Goal: Task Accomplishment & Management: Manage account settings

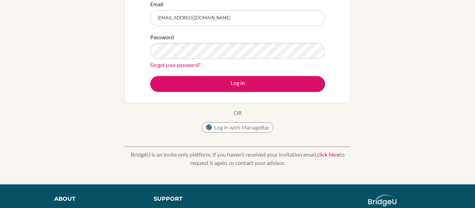
scroll to position [95, 0]
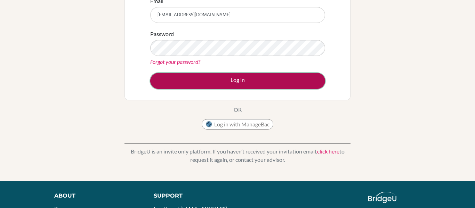
click at [271, 79] on button "Log in" at bounding box center [237, 81] width 175 height 16
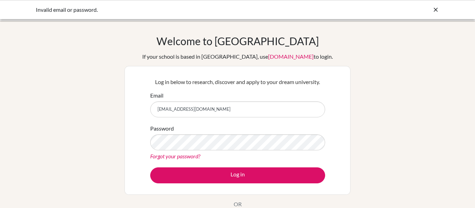
click at [433, 9] on icon at bounding box center [435, 9] width 7 height 7
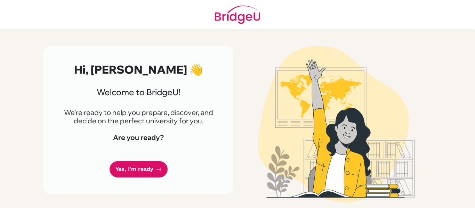
click at [157, 167] on icon at bounding box center [159, 170] width 6 height 6
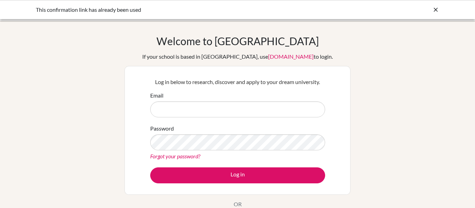
click at [440, 9] on div "This confirmation link has already been used" at bounding box center [237, 9] width 475 height 19
click at [436, 9] on icon at bounding box center [435, 9] width 7 height 7
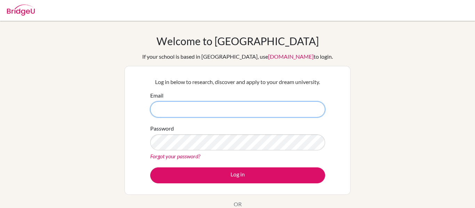
click at [283, 109] on input "Email" at bounding box center [237, 109] width 175 height 16
type input "[EMAIL_ADDRESS][DOMAIN_NAME]"
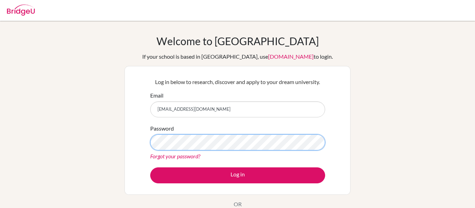
click at [150, 168] on button "Log in" at bounding box center [237, 176] width 175 height 16
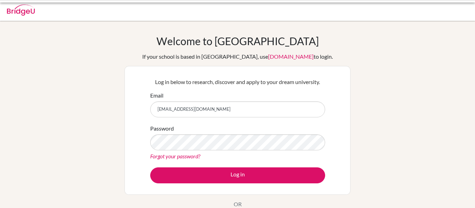
scroll to position [65, 0]
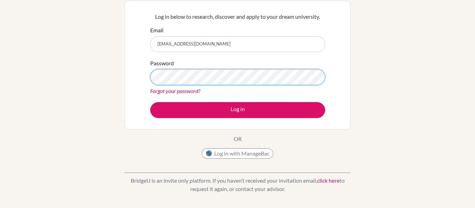
click at [150, 102] on button "Log in" at bounding box center [237, 110] width 175 height 16
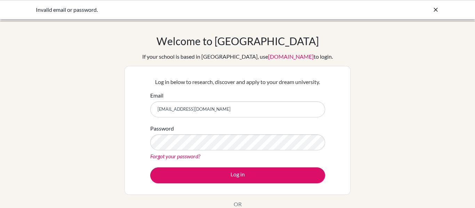
type input "clarissamarierr@amschool.org"
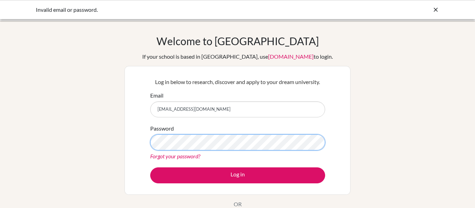
click at [150, 168] on button "Log in" at bounding box center [237, 176] width 175 height 16
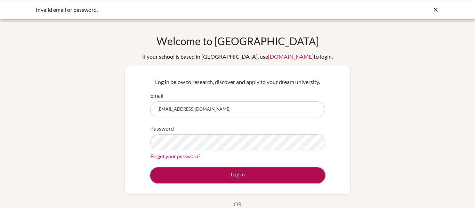
click at [209, 169] on button "Log in" at bounding box center [237, 176] width 175 height 16
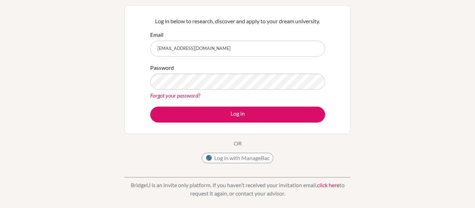
scroll to position [89, 0]
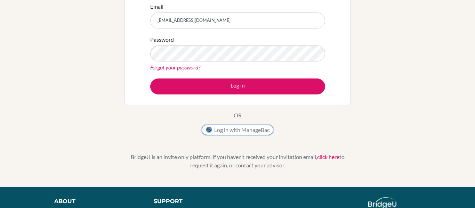
click at [231, 128] on button "Log in with ManageBac" at bounding box center [238, 130] width 72 height 10
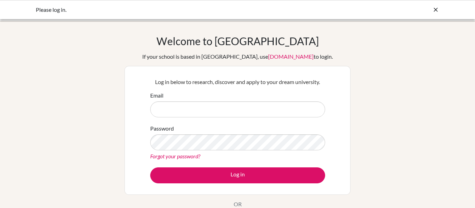
click at [434, 10] on icon at bounding box center [435, 9] width 7 height 7
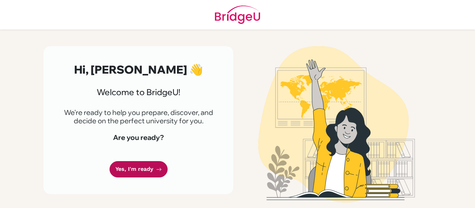
click at [154, 164] on link "Yes, I'm ready" at bounding box center [138, 169] width 58 height 16
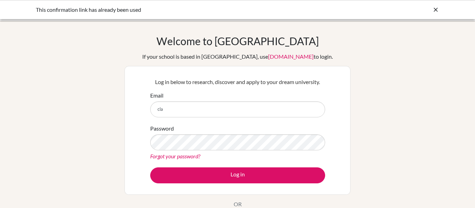
type input "[EMAIL_ADDRESS][DOMAIN_NAME]"
click at [179, 156] on link "Forgot your password?" at bounding box center [175, 156] width 50 height 7
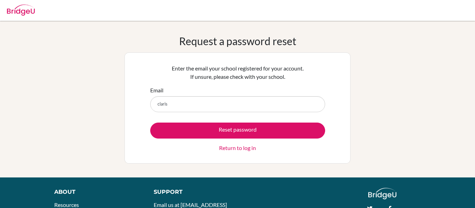
type input "[EMAIL_ADDRESS][DOMAIN_NAME]"
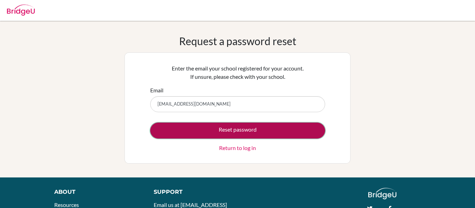
click at [228, 125] on button "Reset password" at bounding box center [237, 131] width 175 height 16
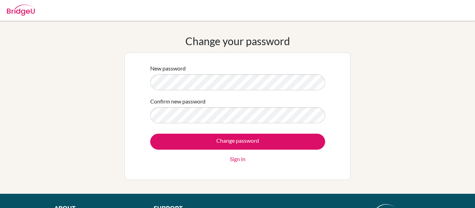
click at [222, 106] on div "Confirm new password" at bounding box center [237, 110] width 175 height 26
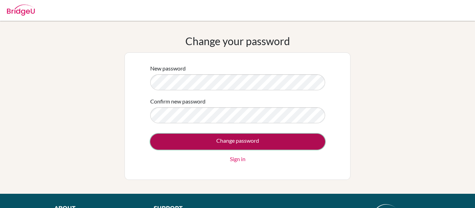
click at [217, 141] on input "Change password" at bounding box center [237, 142] width 175 height 16
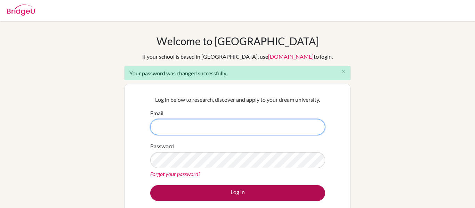
type input "clarissamarierr@amschool.org"
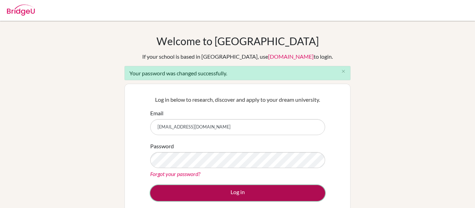
click at [250, 191] on button "Log in" at bounding box center [237, 193] width 175 height 16
